Goal: Task Accomplishment & Management: Complete application form

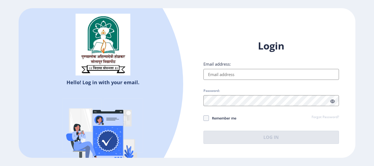
click at [249, 78] on input "Email address:" at bounding box center [271, 74] width 136 height 11
type input "[EMAIL_ADDRESS][DOMAIN_NAME]"
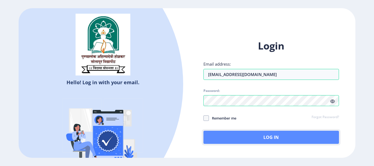
click at [278, 139] on button "Log In" at bounding box center [271, 137] width 136 height 13
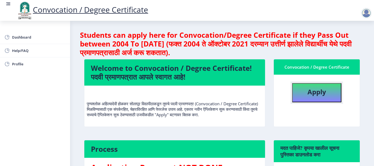
click at [317, 92] on b "Apply" at bounding box center [317, 91] width 19 height 9
select select
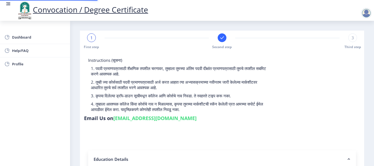
type input "2006032500150061"
select select "Regular"
select select "2011"
select select "March"
select select "PASS CLASS"
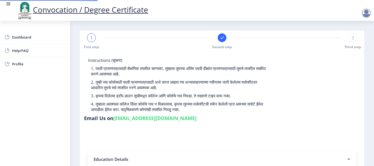
type input "67052"
type input "[PERSON_NAME]"
type input "PADMAVATI"
select select "Marathi"
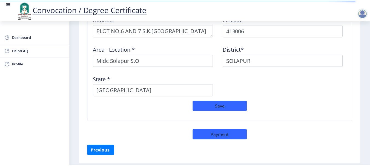
scroll to position [489, 0]
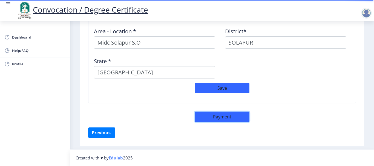
click at [232, 117] on button "Payment" at bounding box center [222, 117] width 55 height 10
select select "sealed"
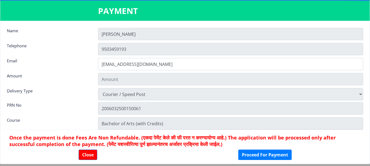
type input "1885"
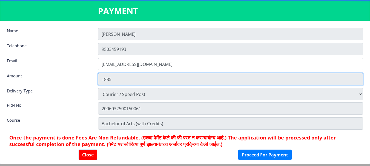
drag, startPoint x: 112, startPoint y: 79, endPoint x: 94, endPoint y: 83, distance: 18.1
click at [94, 83] on div "1885" at bounding box center [230, 79] width 273 height 12
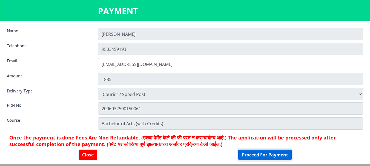
click at [253, 154] on button "Proceed For Payment" at bounding box center [264, 155] width 53 height 10
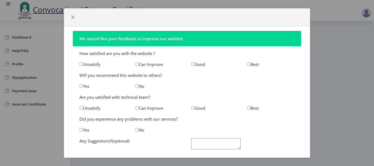
click at [191, 64] on input "radio" at bounding box center [193, 64] width 4 height 4
radio input "true"
click at [247, 63] on input "radio" at bounding box center [249, 64] width 4 height 4
radio input "true"
click at [248, 110] on div "Best" at bounding box center [271, 107] width 56 height 5
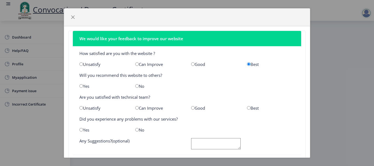
click at [82, 87] on input "radio" at bounding box center [81, 86] width 4 height 4
radio input "true"
click at [82, 87] on input "radio" at bounding box center [81, 86] width 4 height 4
click at [255, 111] on div "Best" at bounding box center [271, 107] width 56 height 5
click at [247, 107] on input "radio" at bounding box center [249, 108] width 4 height 4
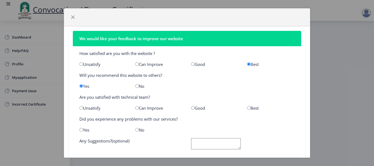
radio input "true"
drag, startPoint x: 81, startPoint y: 53, endPoint x: 162, endPoint y: 58, distance: 81.2
click at [162, 58] on nb-card-body "How satisfied are you with the website ? Unsatisfy Can Improve Good Best Will y…" at bounding box center [187, 100] width 228 height 109
copy div
drag, startPoint x: 79, startPoint y: 73, endPoint x: 184, endPoint y: 75, distance: 105.5
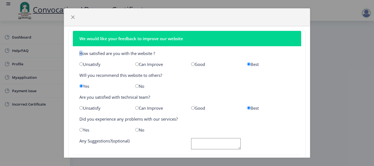
click at [184, 75] on div "Will you recommend this website to others?" at bounding box center [186, 75] width 223 height 5
copy div "Will you recommend this website to others?"
drag, startPoint x: 78, startPoint y: 98, endPoint x: 162, endPoint y: 97, distance: 83.8
click at [162, 97] on div "Are you satisfied with technical team?" at bounding box center [186, 96] width 223 height 5
copy div "Are you satisfied with technical team?"
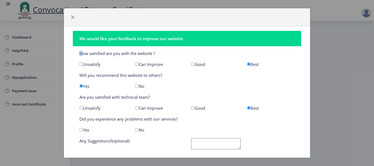
click at [191, 108] on input "radio" at bounding box center [193, 108] width 4 height 4
radio input "true"
click at [78, 120] on div "Did you experience any problems with our services?" at bounding box center [186, 118] width 223 height 5
click at [247, 109] on input "radio" at bounding box center [249, 108] width 4 height 4
radio input "true"
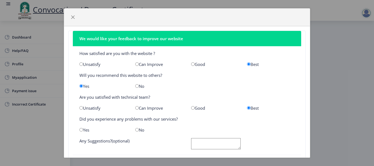
drag, startPoint x: 110, startPoint y: 119, endPoint x: 234, endPoint y: 120, distance: 123.8
click at [234, 120] on div "Did you experience any problems with our services?" at bounding box center [186, 118] width 223 height 5
copy div "Did you experience any problems with our services?"
click at [136, 130] on input "radio" at bounding box center [137, 130] width 4 height 4
radio input "true"
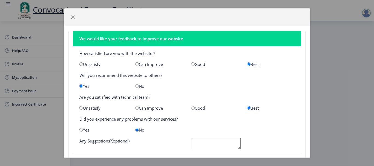
click at [210, 143] on textarea at bounding box center [216, 143] width 50 height 11
type textarea "g"
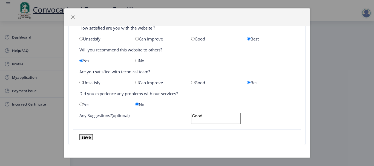
type textarea "Good"
click at [88, 137] on button "save" at bounding box center [86, 137] width 14 height 6
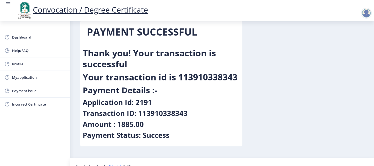
scroll to position [18, 0]
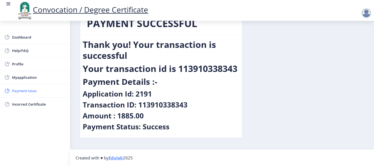
click at [27, 95] on link "Payment issue" at bounding box center [35, 90] width 70 height 13
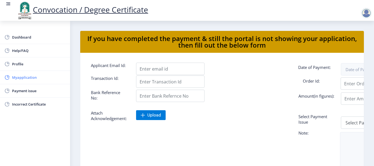
click at [31, 77] on span "Myapplication" at bounding box center [39, 77] width 54 height 7
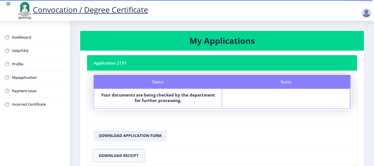
click at [114, 156] on button "Download Receipt" at bounding box center [119, 155] width 50 height 11
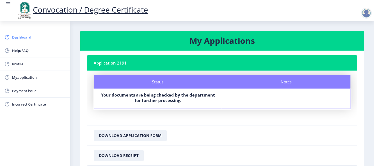
click at [26, 40] on span "Dashboard" at bounding box center [39, 37] width 54 height 7
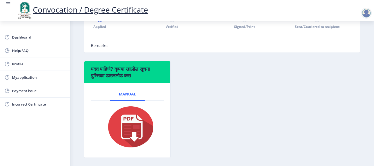
scroll to position [175, 0]
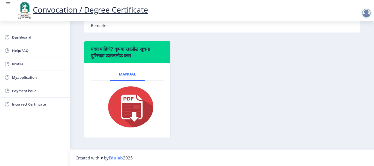
click at [131, 115] on img at bounding box center [127, 107] width 55 height 44
click at [44, 41] on link "Dashboard" at bounding box center [35, 37] width 70 height 13
click at [366, 12] on div at bounding box center [366, 13] width 11 height 11
click at [344, 43] on span "Log out" at bounding box center [352, 42] width 35 height 7
